Goal: Information Seeking & Learning: Find specific page/section

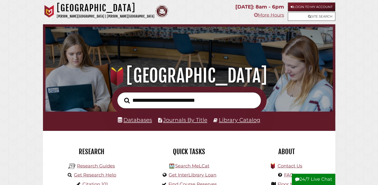
scroll to position [95, 285]
click at [326, 7] on link "Login to My Account" at bounding box center [312, 7] width 48 height 9
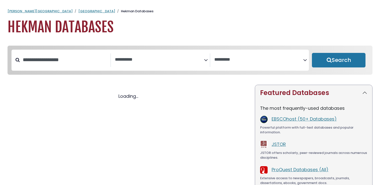
select select "Database Subject Filter"
select select "Database Vendors Filter"
select select "Database Subject Filter"
select select "Database Vendors Filter"
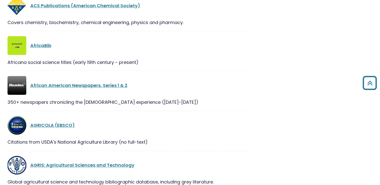
scroll to position [240, 0]
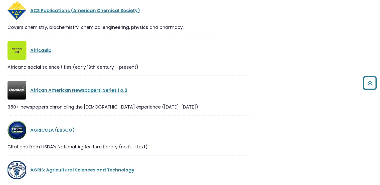
click at [232, 89] on div "African American Newspapers, Series 1 & 2" at bounding box center [139, 90] width 218 height 7
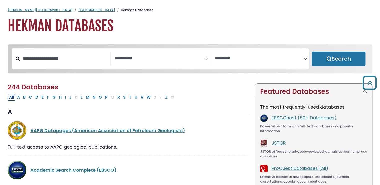
scroll to position [0, 0]
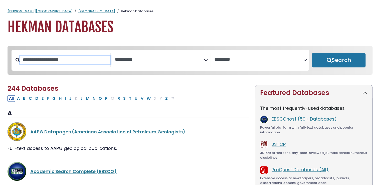
click at [79, 64] on input "Search database by title or keyword" at bounding box center [65, 60] width 91 height 8
click at [41, 64] on input "Search database by title or keyword" at bounding box center [65, 60] width 91 height 8
type input "*****"
click at [312, 53] on button "Search" at bounding box center [339, 60] width 54 height 15
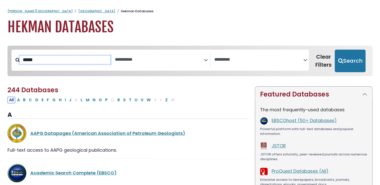
select select "Database Subject Filter"
select select "Database Vendors Filter"
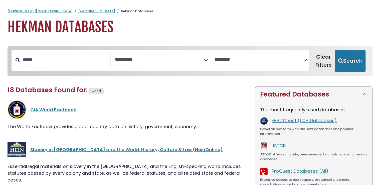
click at [114, 80] on div "**********" at bounding box center [190, 65] width 371 height 38
click at [65, 63] on input "*****" at bounding box center [65, 60] width 91 height 8
type input "**********"
click at [334, 50] on button "Search" at bounding box center [349, 61] width 31 height 23
select select "Database Subject Filter"
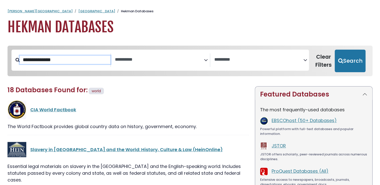
select select "Database Vendors Filter"
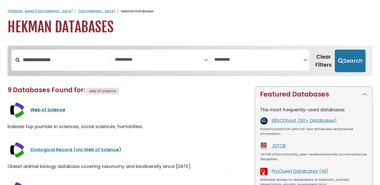
click at [47, 112] on link "Web of Science" at bounding box center [47, 109] width 35 height 6
